Goal: Task Accomplishment & Management: Use online tool/utility

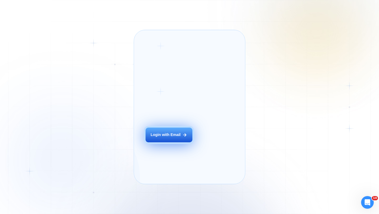
click at [180, 138] on div "Login with Email" at bounding box center [166, 134] width 30 height 5
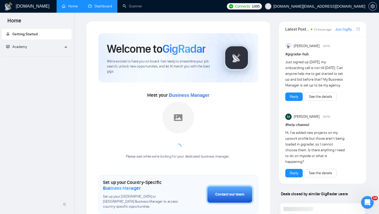
click at [97, 5] on link "Dashboard" at bounding box center [100, 6] width 24 height 4
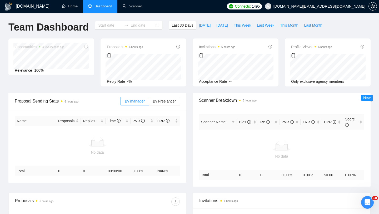
type input "2025-08-02"
type input "2025-09-01"
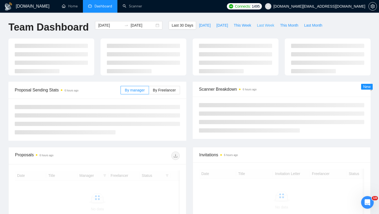
click at [270, 21] on button "Last Week" at bounding box center [265, 25] width 23 height 8
type input "2025-08-25"
type input "2025-08-31"
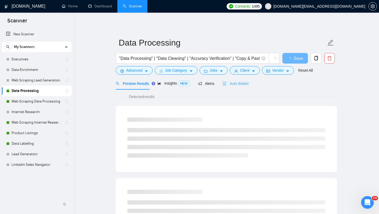
click at [244, 87] on div "Auto Bidder" at bounding box center [236, 83] width 26 height 12
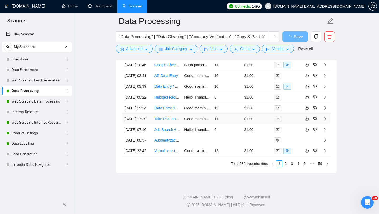
scroll to position [1356, 0]
click at [172, 128] on td "Job Search Assistance for Freelancers" at bounding box center [168, 129] width 30 height 11
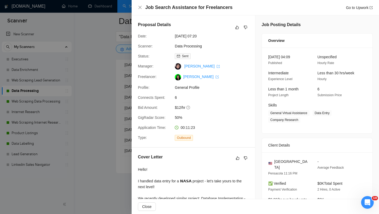
click at [112, 136] on div at bounding box center [189, 107] width 379 height 214
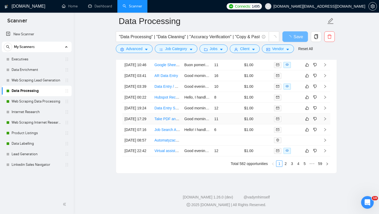
click at [164, 115] on td "Take PDF and Turn Into Editable Google Sheet/Form/Doc" at bounding box center [168, 119] width 30 height 11
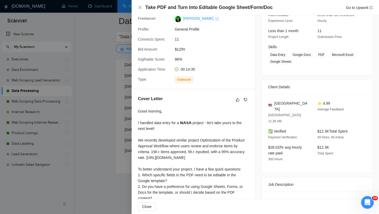
scroll to position [109, 0]
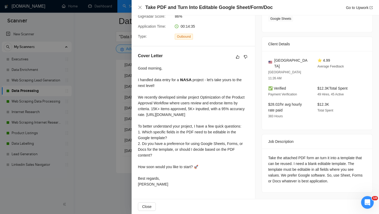
click at [89, 148] on div at bounding box center [189, 107] width 379 height 214
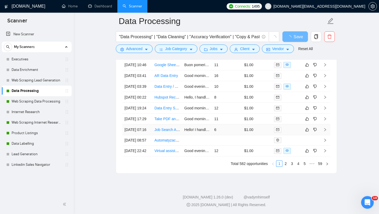
scroll to position [1333, 0]
click at [165, 114] on td "Data Entry Specialist for [GEOGRAPHIC_DATA] Software & Tech Companies" at bounding box center [168, 108] width 30 height 11
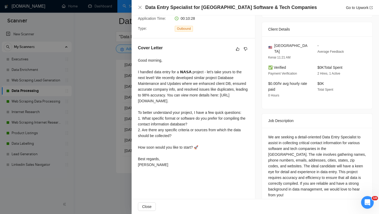
click at [113, 117] on div at bounding box center [189, 107] width 379 height 214
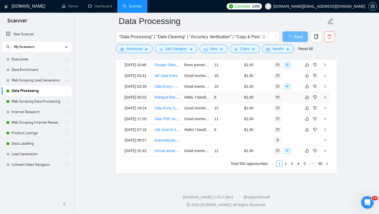
click at [163, 103] on td "Hubspot Record Migration to a New Object" at bounding box center [168, 97] width 30 height 11
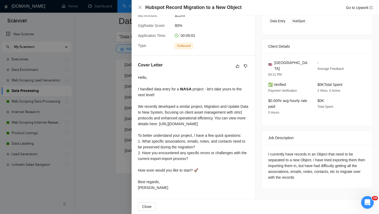
click at [117, 109] on div at bounding box center [189, 107] width 379 height 214
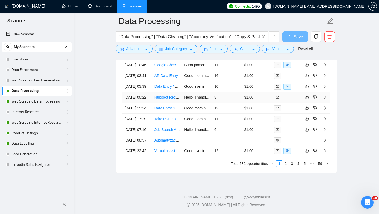
scroll to position [1296, 0]
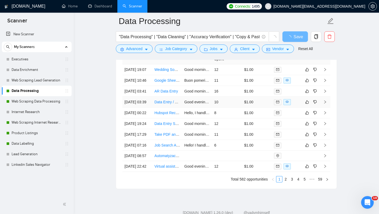
click at [163, 107] on td "Data Entry / Administrative" at bounding box center [168, 102] width 30 height 11
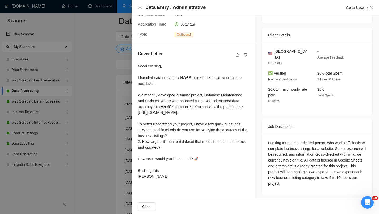
click at [110, 133] on div at bounding box center [189, 107] width 379 height 214
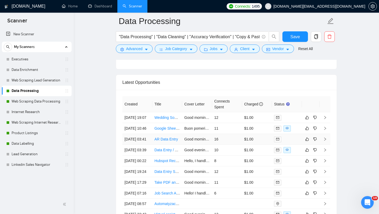
click at [165, 145] on td "AR Data Entry" at bounding box center [168, 139] width 30 height 11
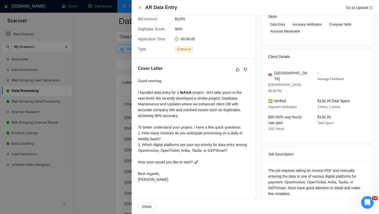
click at [104, 124] on div at bounding box center [189, 107] width 379 height 214
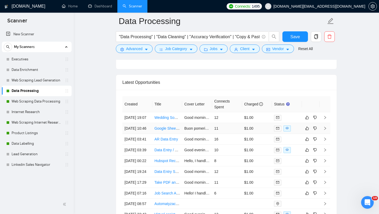
click at [165, 134] on td "Google Sheets Assistance Needed for Data Management" at bounding box center [168, 128] width 30 height 11
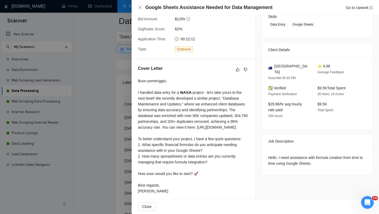
click at [99, 139] on div at bounding box center [189, 107] width 379 height 214
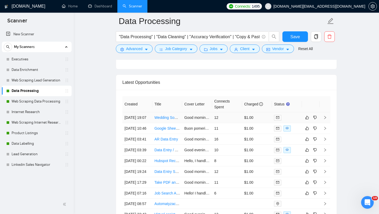
click at [168, 123] on td "Wedding Souvenir Sourcing Specialist Needed" at bounding box center [168, 117] width 30 height 11
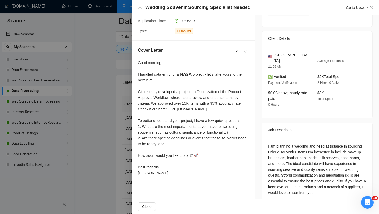
scroll to position [112, 0]
